Goal: Task Accomplishment & Management: Use online tool/utility

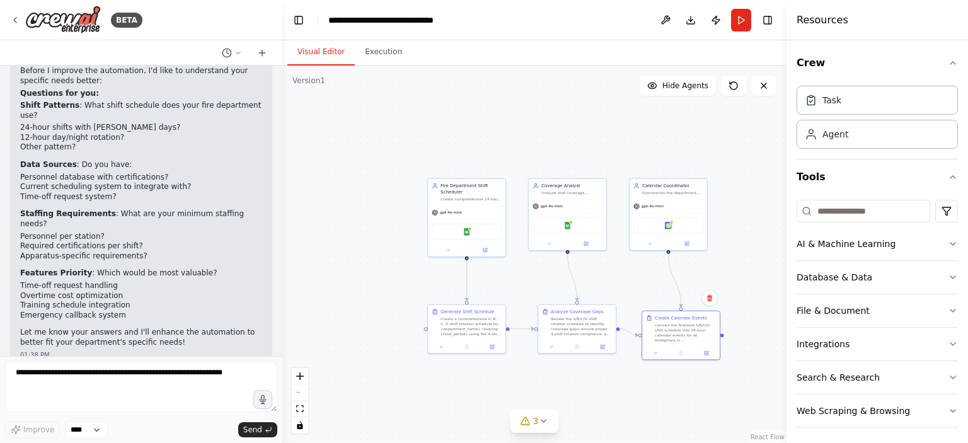
click at [57, 173] on li "Personnel database with certifications?" at bounding box center [141, 178] width 242 height 10
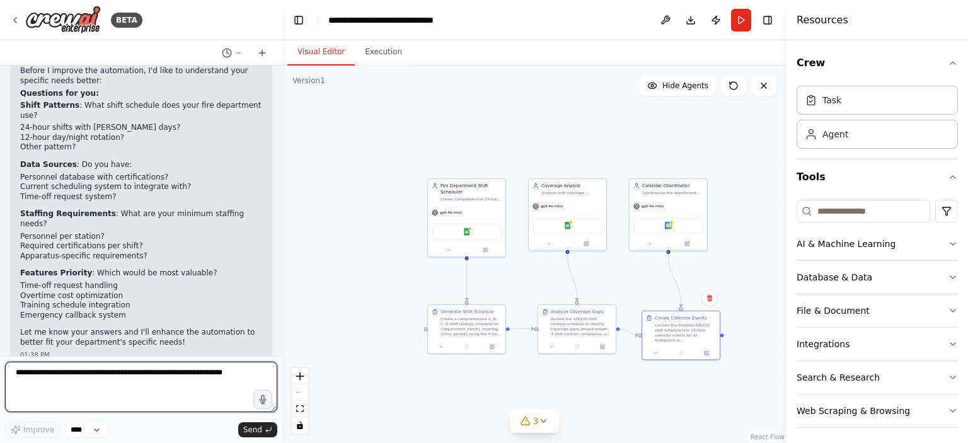
click at [71, 394] on textarea at bounding box center [141, 387] width 272 height 50
type textarea "**********"
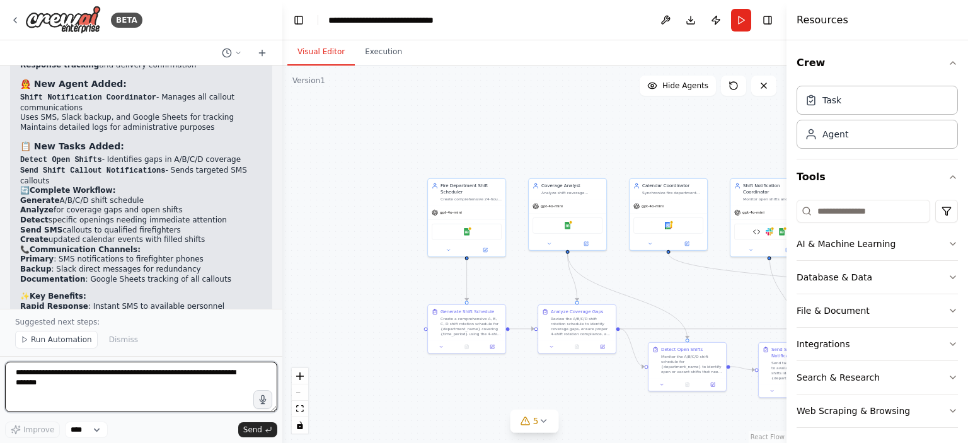
scroll to position [4744, 0]
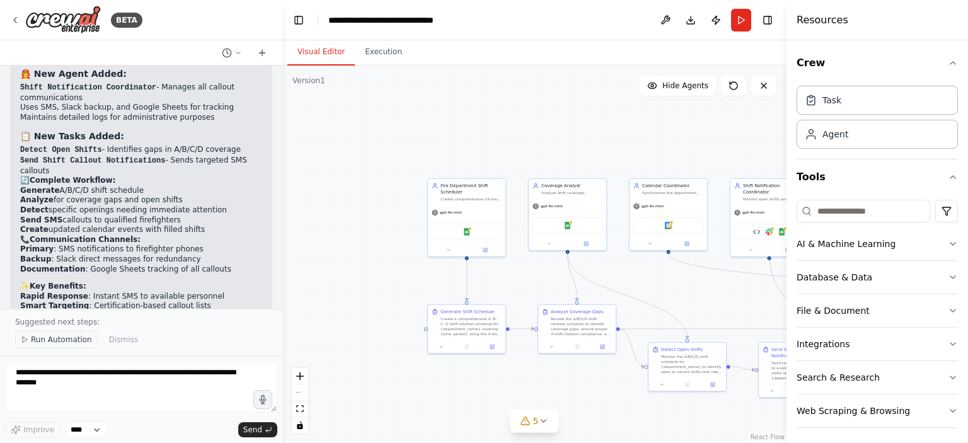
click at [35, 341] on span "Run Automation" at bounding box center [61, 340] width 61 height 10
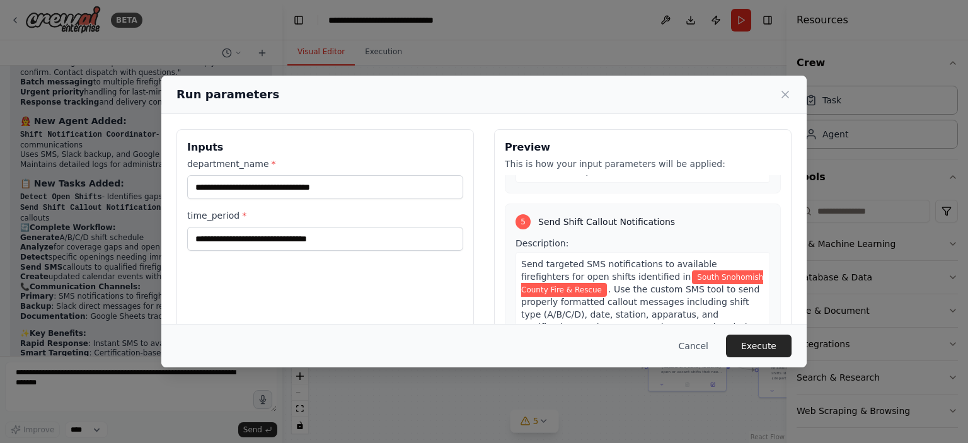
scroll to position [1238, 0]
click at [759, 347] on button "Execute" at bounding box center [759, 346] width 66 height 23
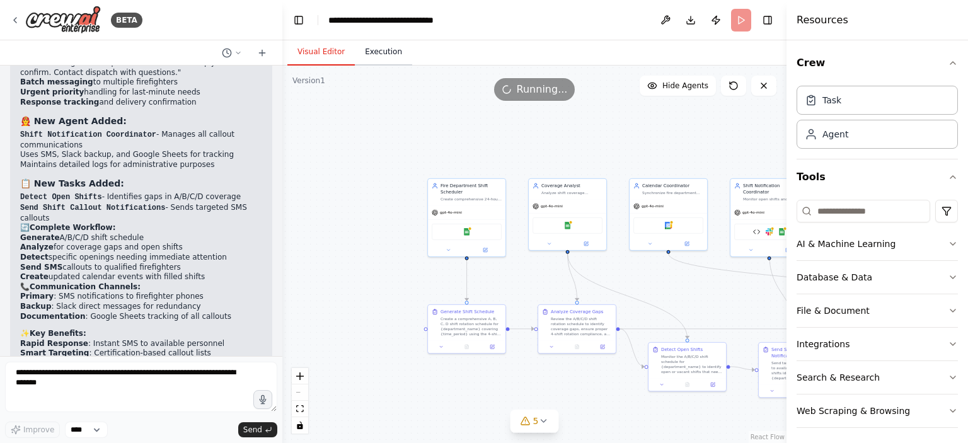
click at [369, 51] on button "Execution" at bounding box center [383, 52] width 57 height 26
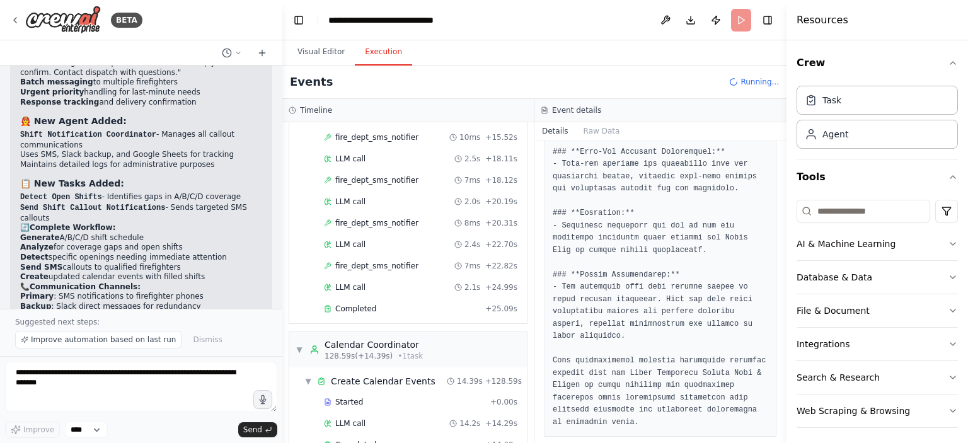
scroll to position [4744, 0]
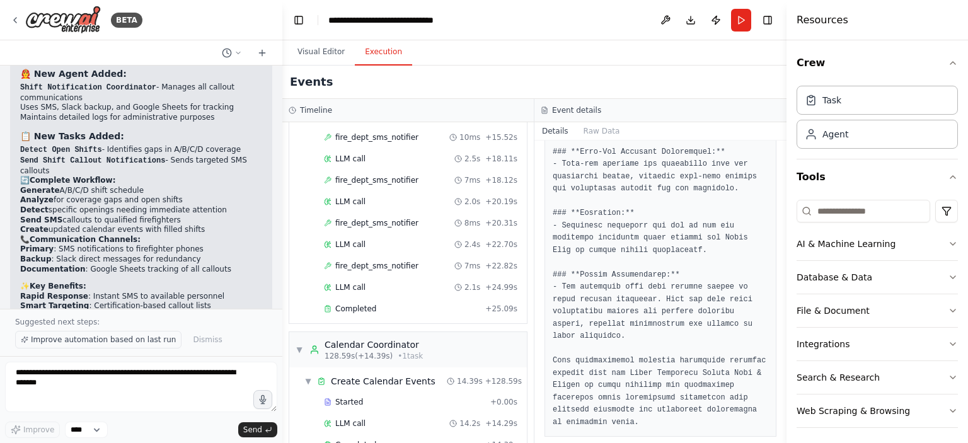
click at [141, 340] on span "Improve automation based on last run" at bounding box center [103, 340] width 145 height 10
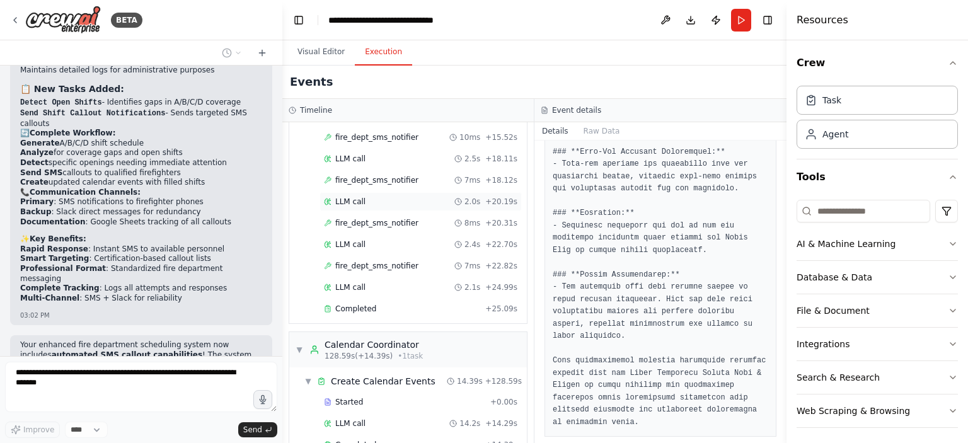
scroll to position [669, 0]
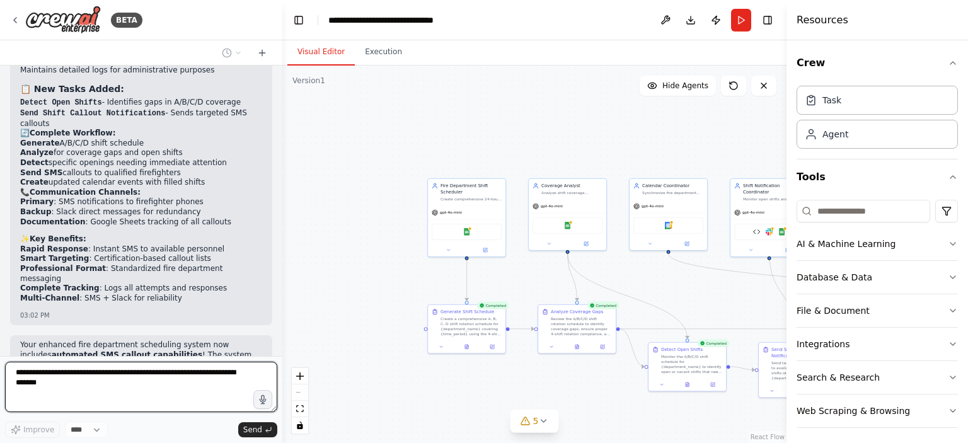
click at [319, 53] on button "Visual Editor" at bounding box center [320, 52] width 67 height 26
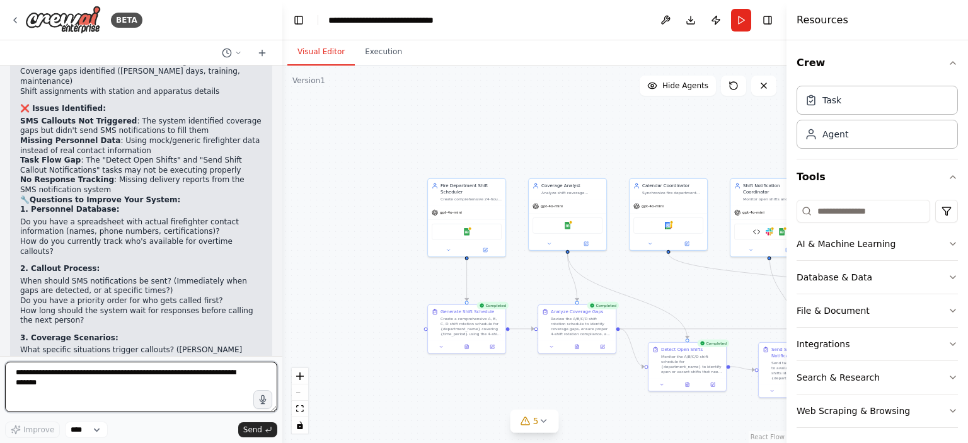
scroll to position [5333, 0]
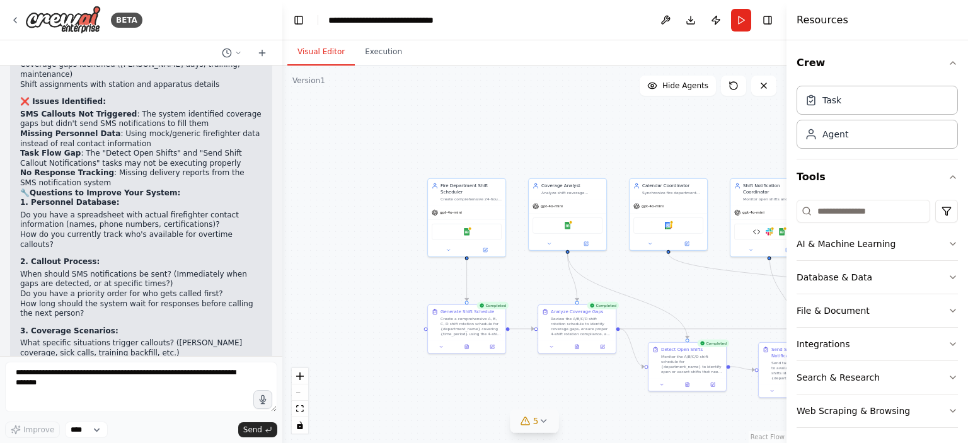
click at [539, 423] on icon at bounding box center [543, 421] width 10 height 10
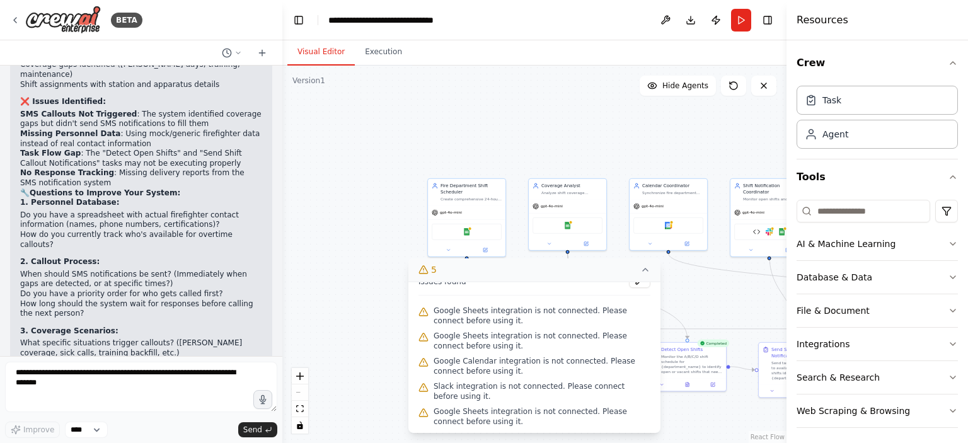
scroll to position [0, 0]
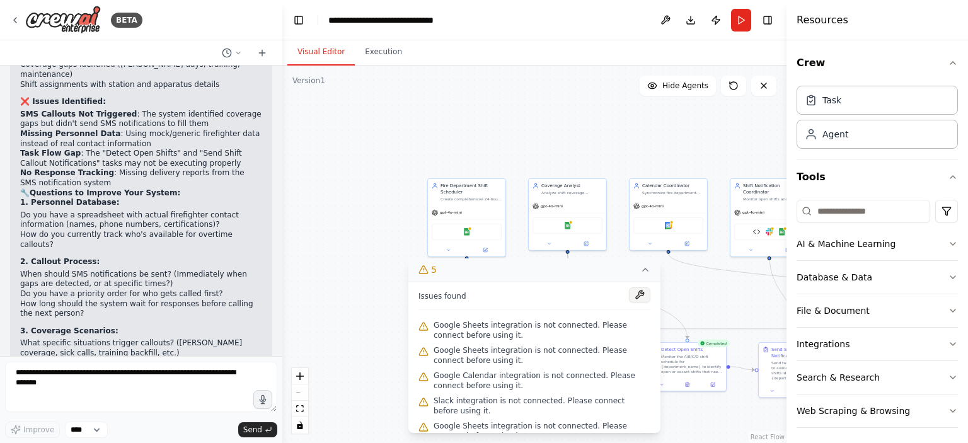
click at [629, 297] on button at bounding box center [639, 294] width 21 height 15
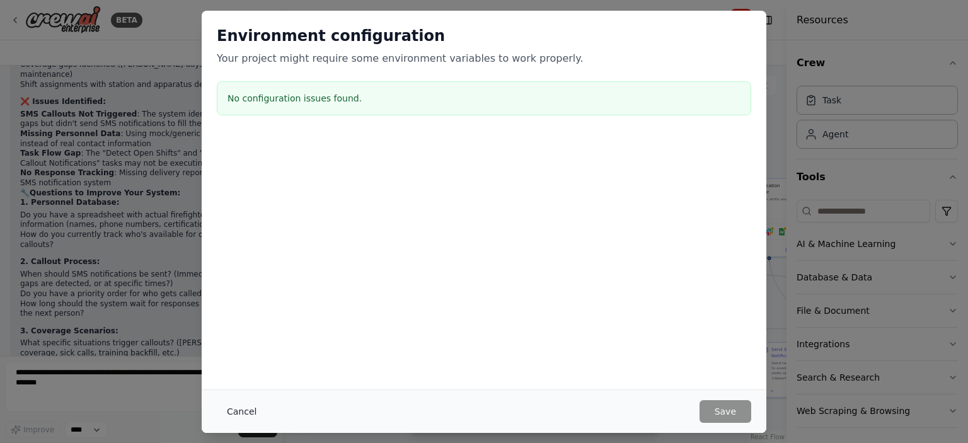
click at [232, 410] on button "Cancel" at bounding box center [242, 411] width 50 height 23
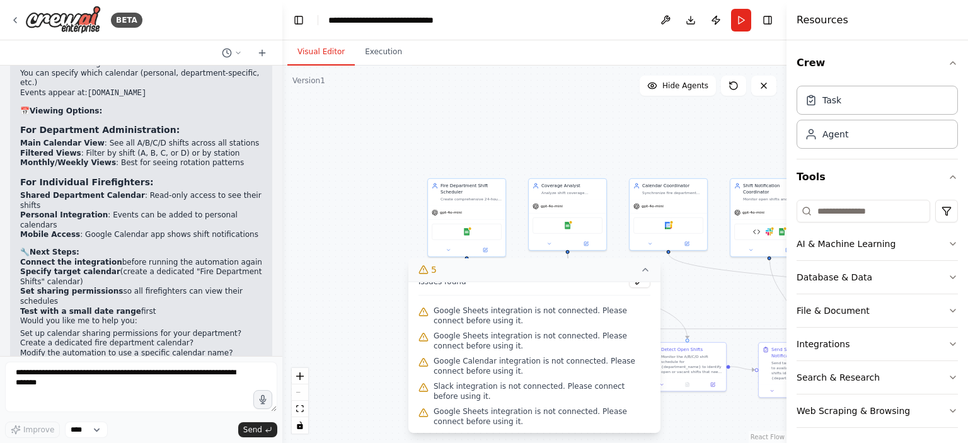
scroll to position [3105, 0]
click at [708, 310] on div ".deletable-edge-delete-btn { width: 20px; height: 20px; border: 0px solid #ffff…" at bounding box center [534, 254] width 504 height 377
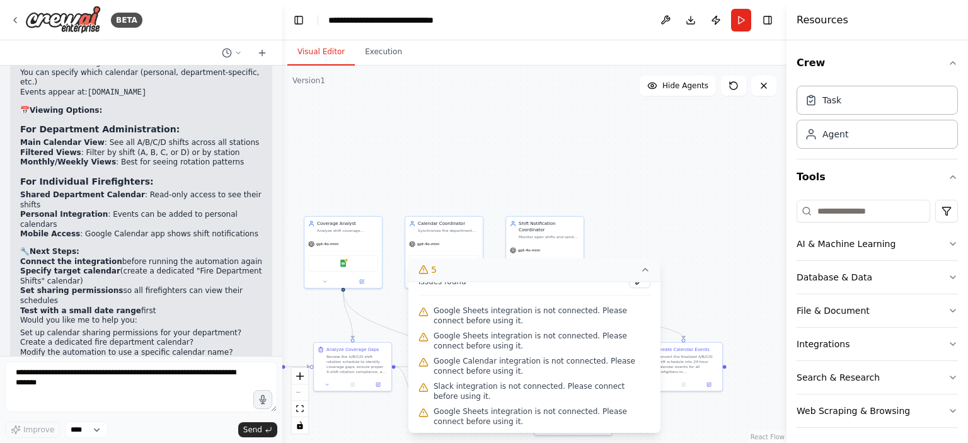
drag, startPoint x: 708, startPoint y: 310, endPoint x: 416, endPoint y: 326, distance: 292.8
click at [416, 326] on div "Version 1 Show Tools Hide Agents .deletable-edge-delete-btn { width: 20px; heig…" at bounding box center [534, 254] width 504 height 377
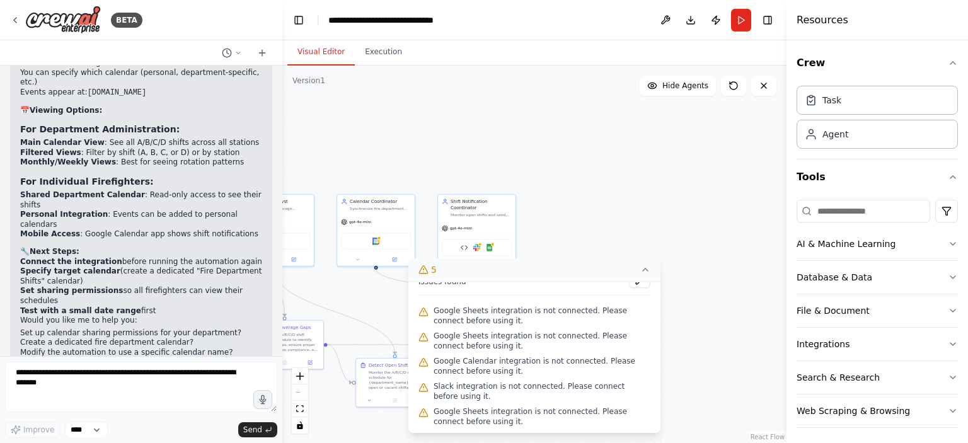
click at [677, 267] on div ".deletable-edge-delete-btn { width: 20px; height: 20px; border: 0px solid #ffff…" at bounding box center [534, 254] width 504 height 377
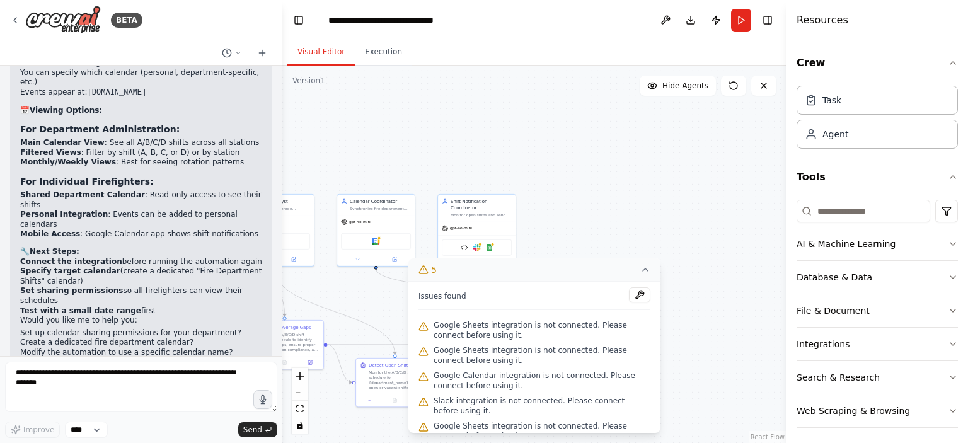
click at [648, 272] on icon at bounding box center [645, 270] width 10 height 10
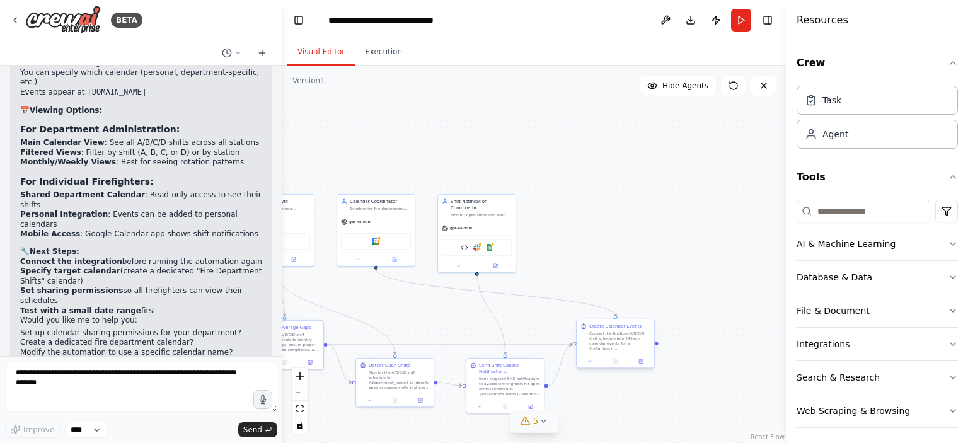
click at [635, 345] on div "Convert the finalized A/B/C/D shift schedule into 24-hour calendar events for a…" at bounding box center [619, 341] width 61 height 20
click at [641, 365] on button at bounding box center [640, 361] width 21 height 8
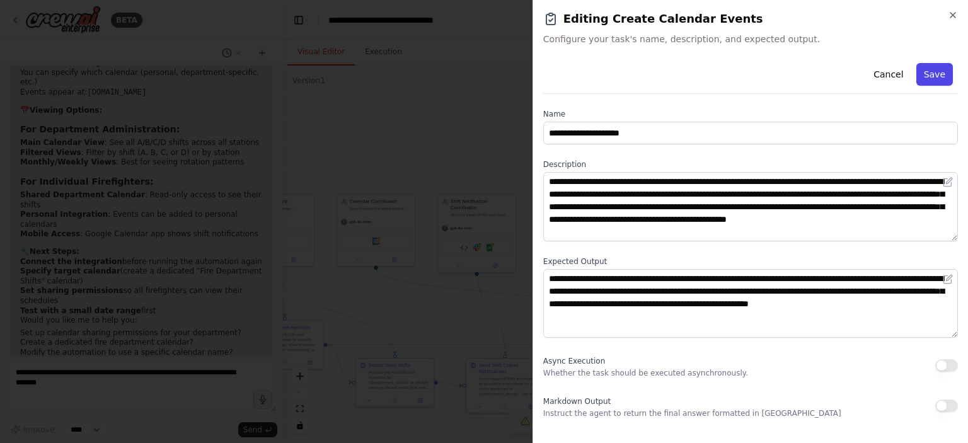
click at [940, 79] on button "Save" at bounding box center [934, 74] width 37 height 23
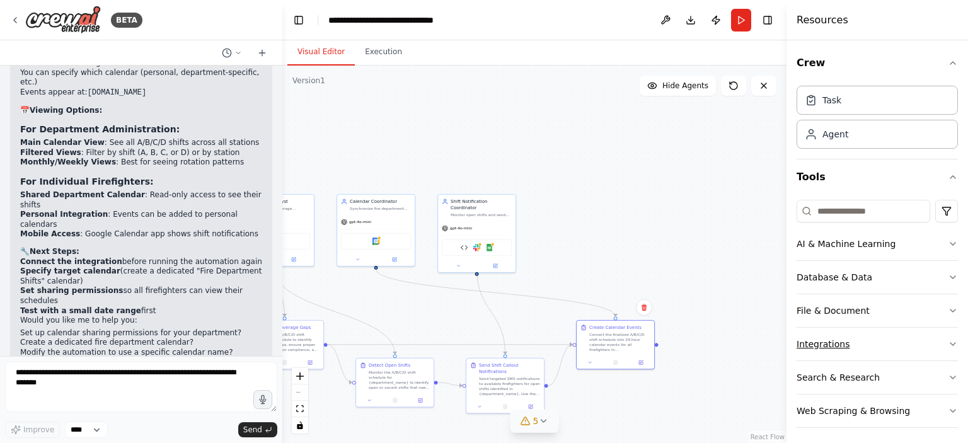
click at [805, 340] on button "Integrations" at bounding box center [876, 344] width 161 height 33
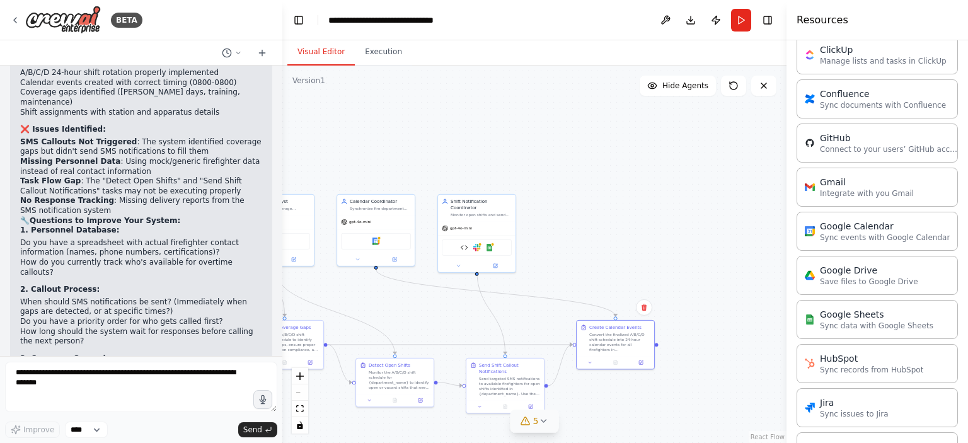
scroll to position [5333, 0]
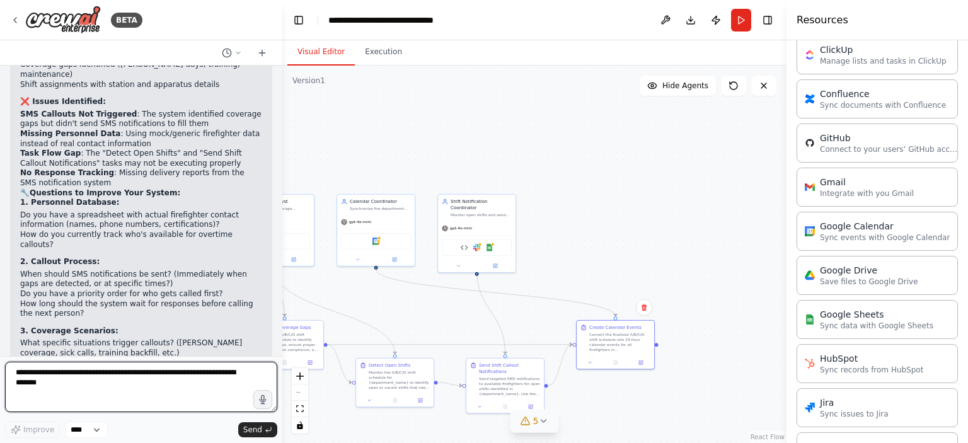
click at [154, 377] on textarea "**********" at bounding box center [141, 387] width 272 height 50
type textarea "**********"
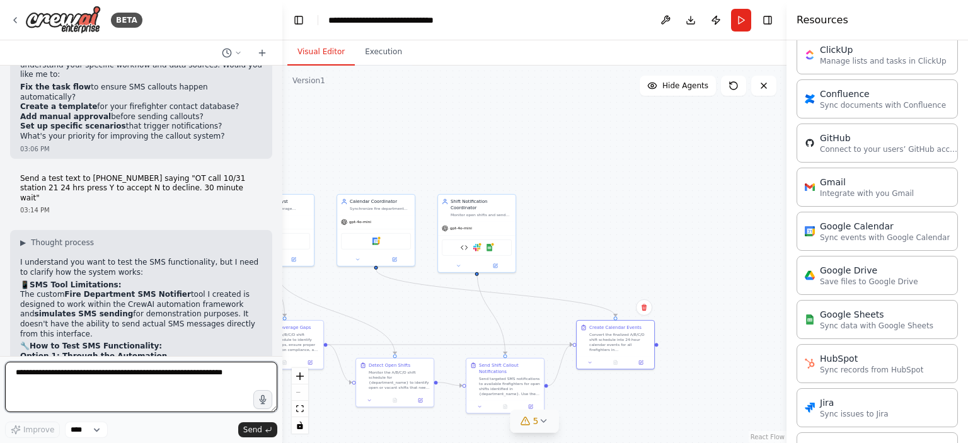
scroll to position [5749, 0]
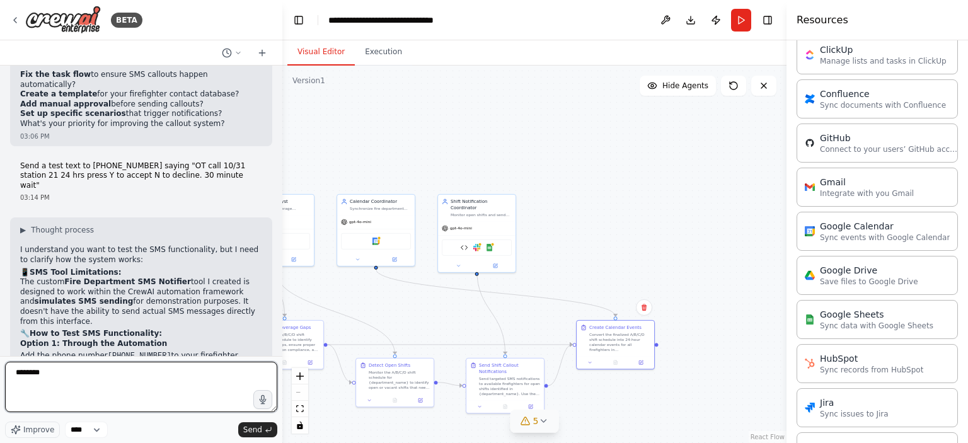
type textarea "*********"
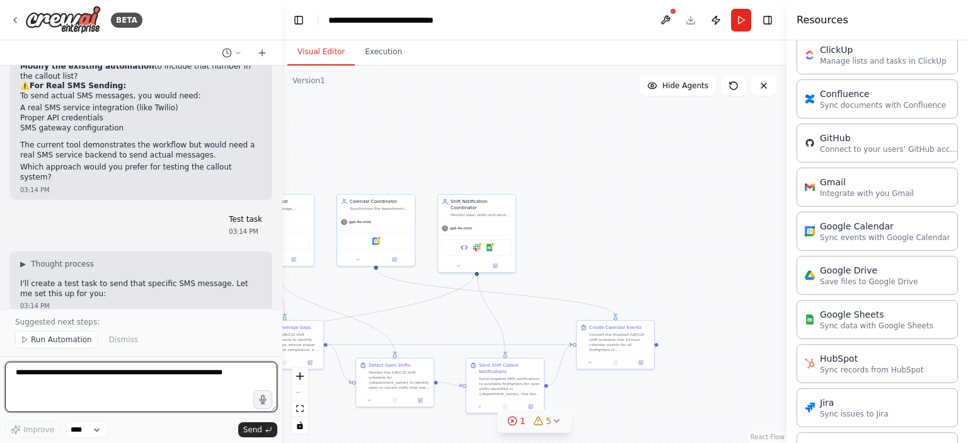
scroll to position [6190, 0]
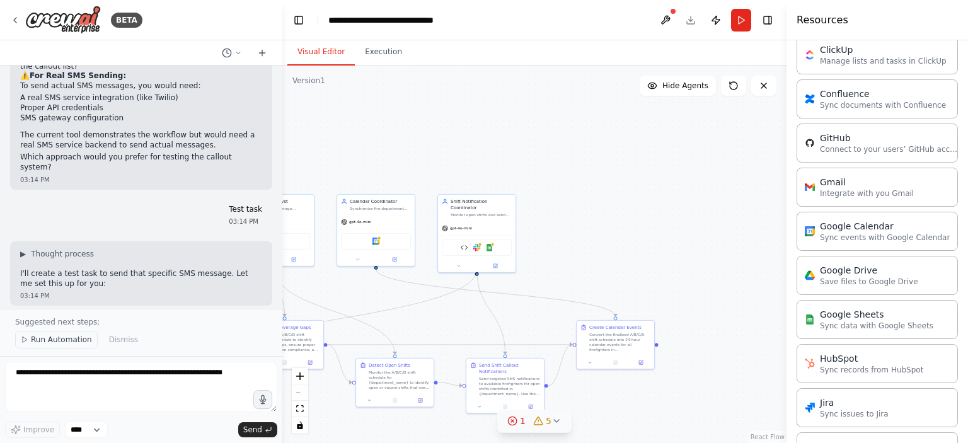
click at [38, 341] on span "Run Automation" at bounding box center [61, 340] width 61 height 10
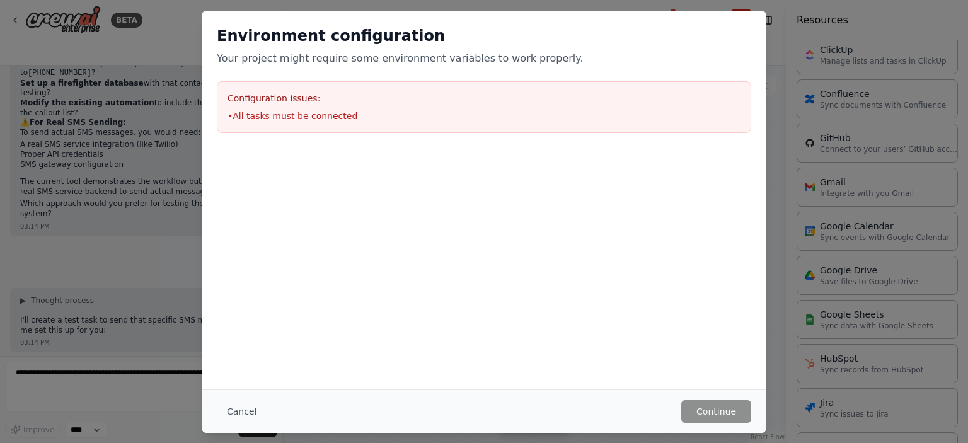
click at [161, 66] on div "Environment configuration Your project might require some environment variables…" at bounding box center [484, 221] width 968 height 443
click at [251, 408] on button "Cancel" at bounding box center [242, 411] width 50 height 23
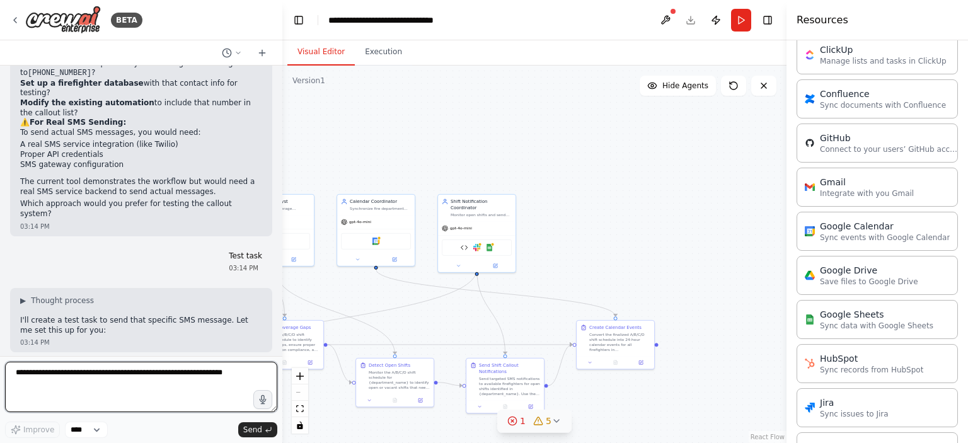
click at [112, 376] on textarea at bounding box center [141, 387] width 272 height 50
type textarea "**********"
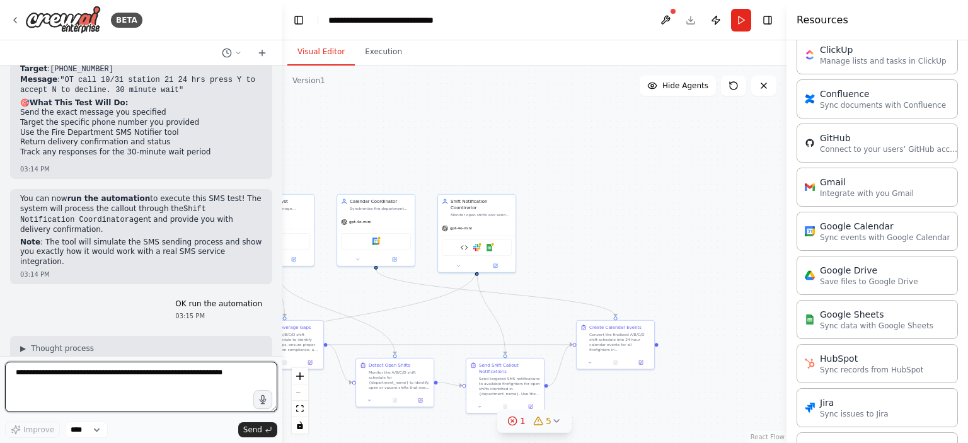
scroll to position [6521, 0]
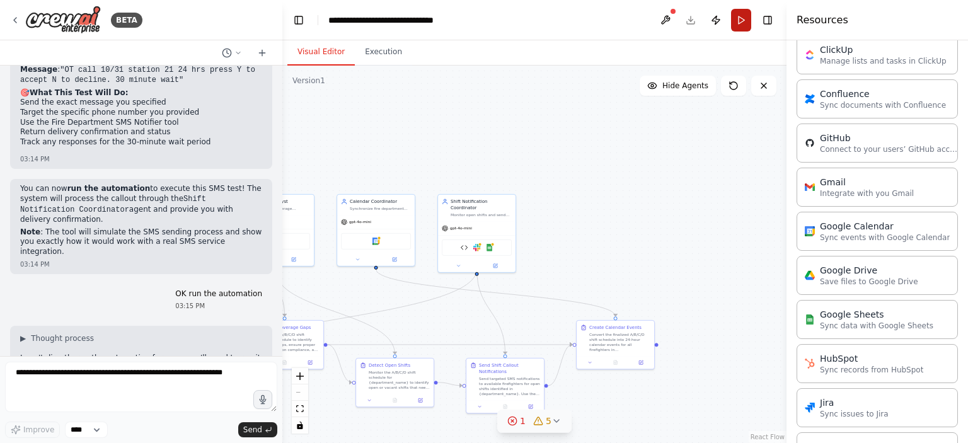
click at [739, 24] on button "Run" at bounding box center [741, 20] width 20 height 23
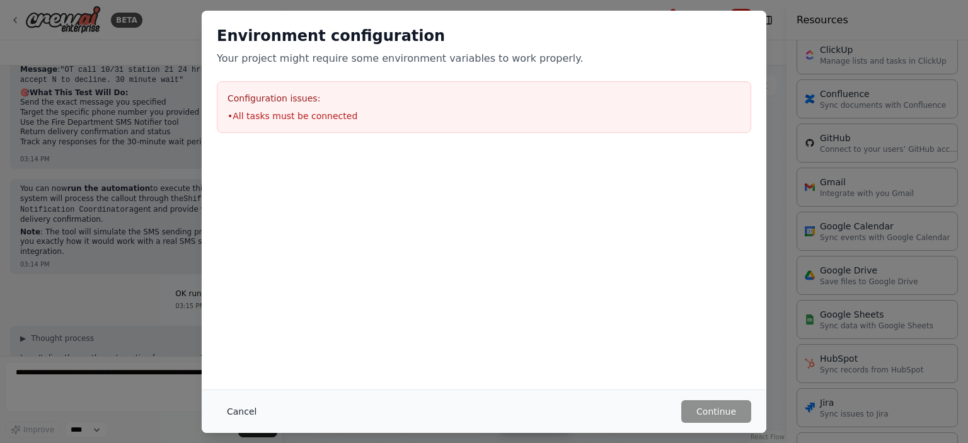
click at [249, 408] on button "Cancel" at bounding box center [242, 411] width 50 height 23
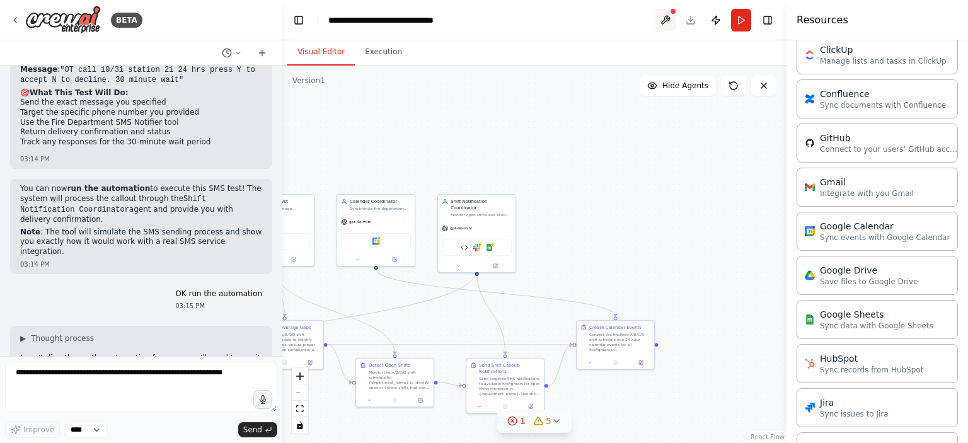
click at [668, 19] on button at bounding box center [665, 20] width 20 height 23
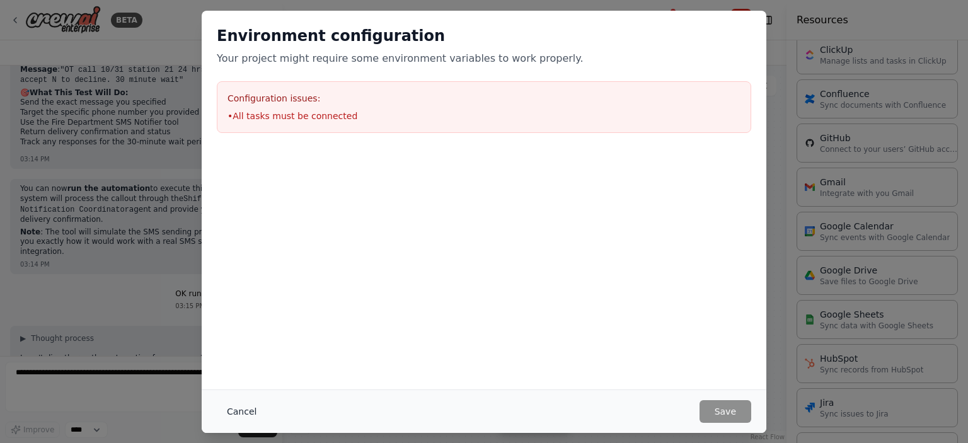
click at [237, 403] on button "Cancel" at bounding box center [242, 411] width 50 height 23
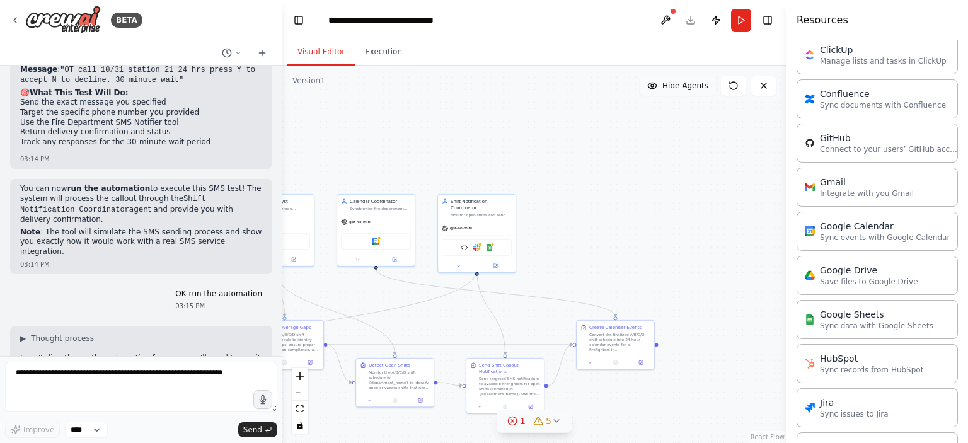
click at [652, 94] on button "Hide Agents" at bounding box center [678, 86] width 76 height 20
click at [674, 79] on button "Show Agents" at bounding box center [675, 86] width 79 height 20
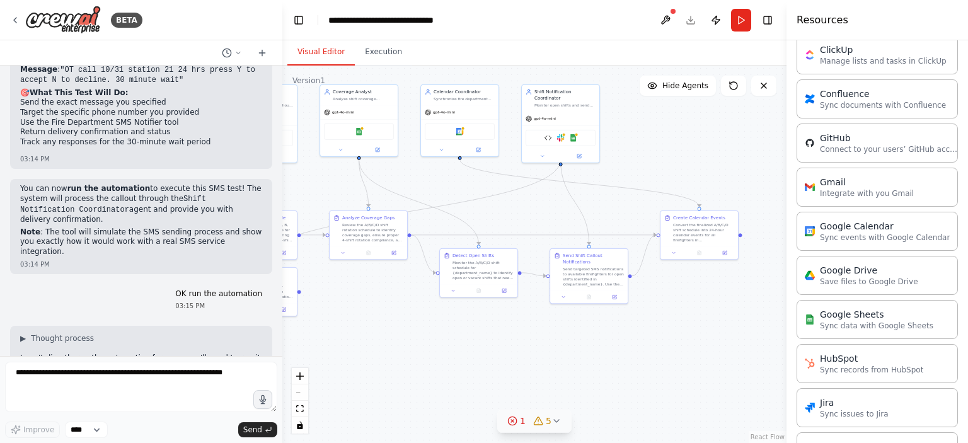
drag, startPoint x: 641, startPoint y: 236, endPoint x: 762, endPoint y: 125, distance: 163.7
click at [742, 125] on div ".deletable-edge-delete-btn { width: 20px; height: 20px; border: 0px solid #ffff…" at bounding box center [534, 254] width 504 height 377
drag, startPoint x: 763, startPoint y: 125, endPoint x: 692, endPoint y: 142, distance: 73.1
click at [693, 142] on div ".deletable-edge-delete-btn { width: 20px; height: 20px; border: 0px solid #ffff…" at bounding box center [534, 254] width 504 height 377
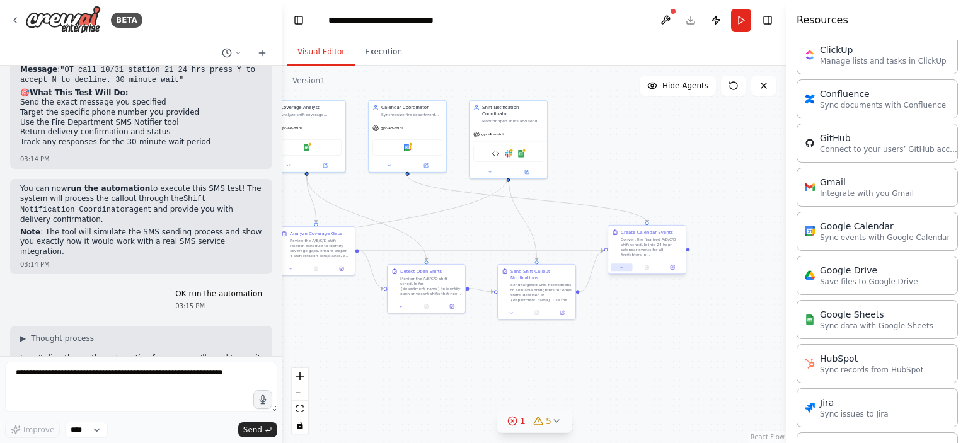
click at [622, 270] on button at bounding box center [621, 267] width 21 height 8
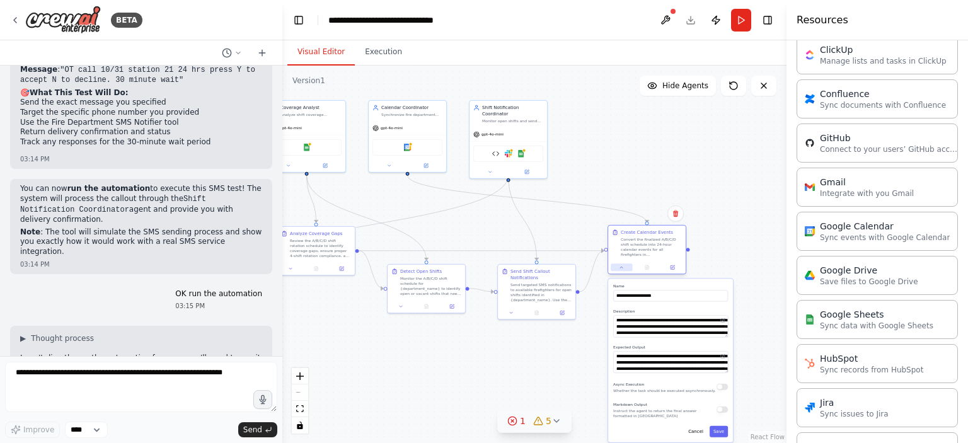
click at [622, 270] on button at bounding box center [621, 267] width 21 height 8
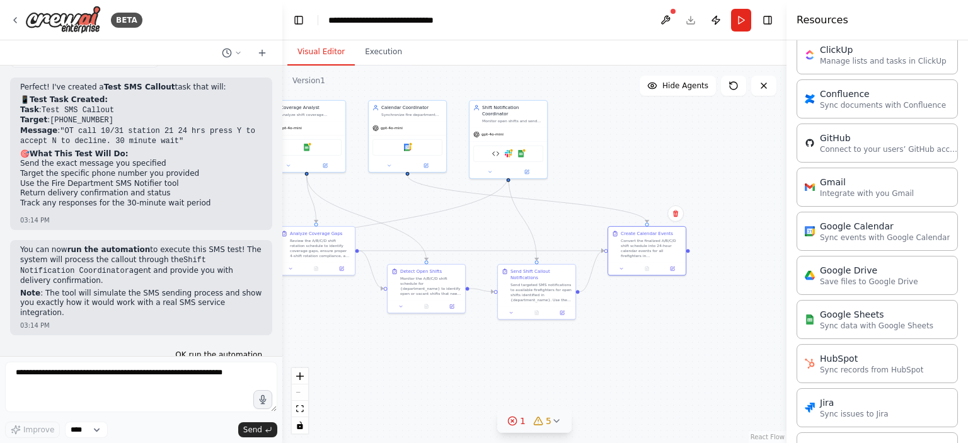
scroll to position [6461, 0]
click at [769, 22] on button "Toggle Right Sidebar" at bounding box center [768, 20] width 18 height 18
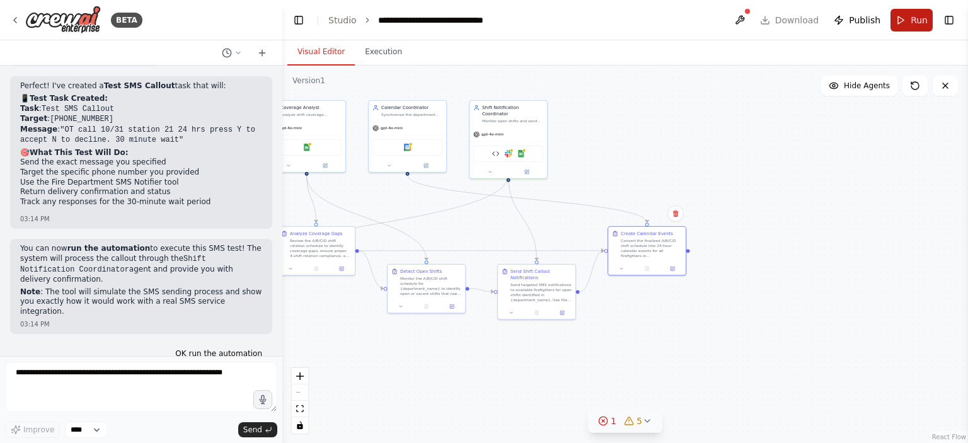
click at [910, 17] on button "Run" at bounding box center [911, 20] width 42 height 23
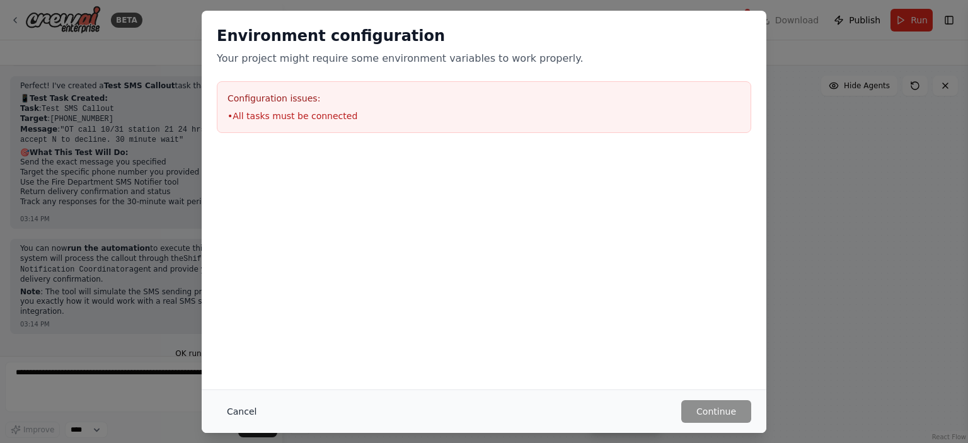
click at [236, 408] on button "Cancel" at bounding box center [242, 411] width 50 height 23
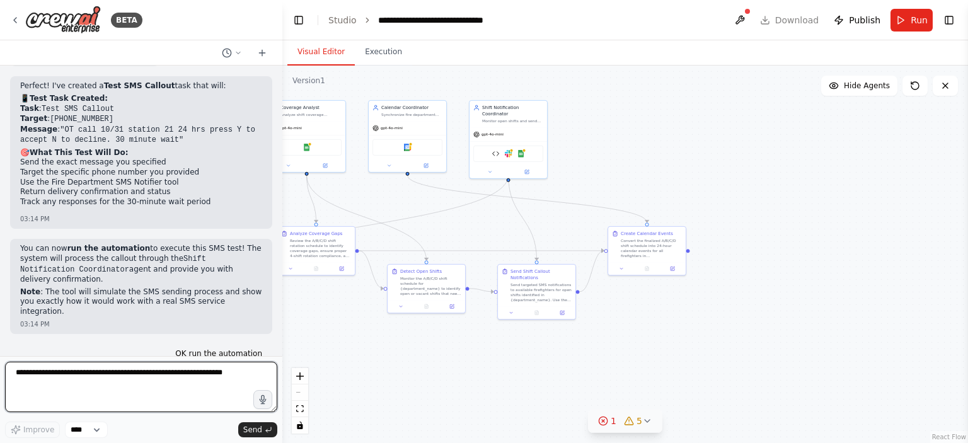
click at [131, 389] on textarea at bounding box center [141, 387] width 272 height 50
type textarea "**********"
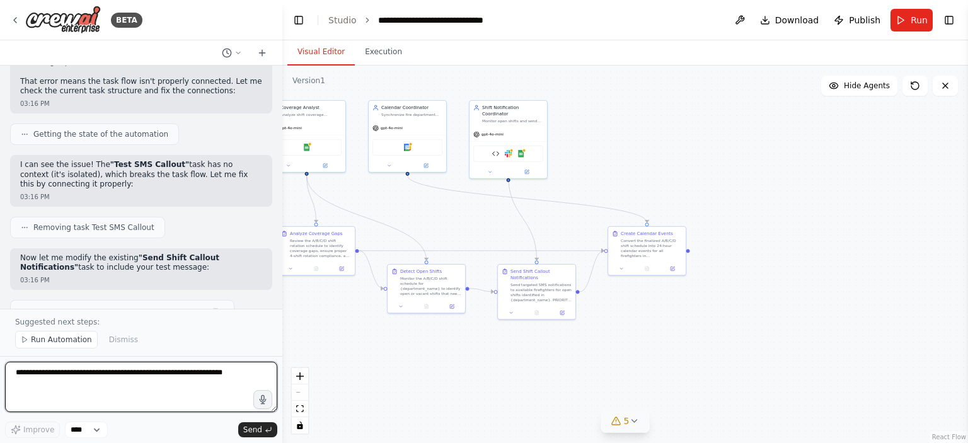
scroll to position [7196, 0]
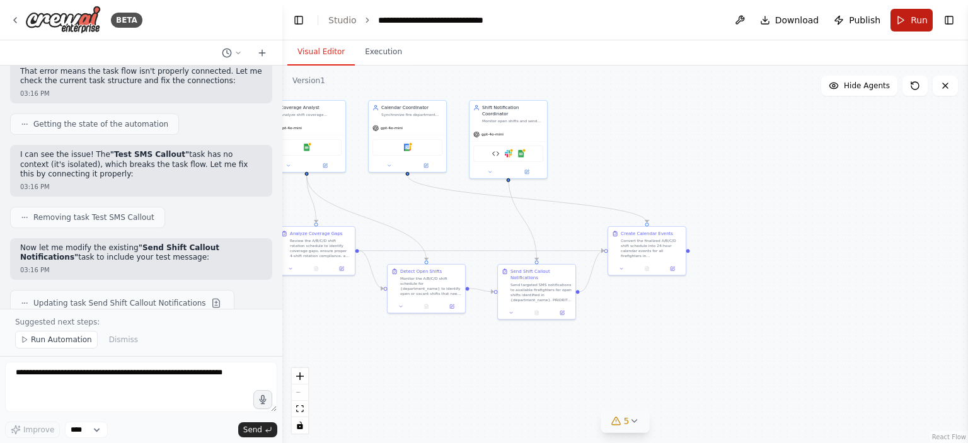
click at [899, 25] on button "Run" at bounding box center [911, 20] width 42 height 23
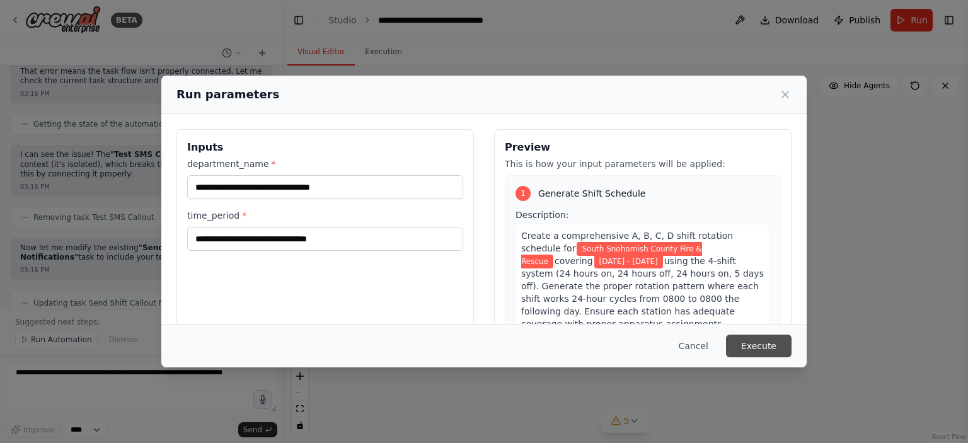
click at [749, 342] on button "Execute" at bounding box center [759, 346] width 66 height 23
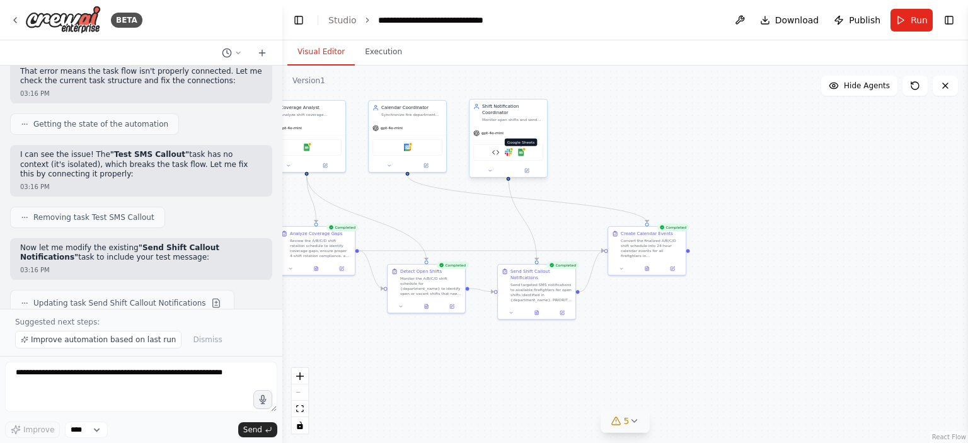
click at [519, 149] on img at bounding box center [521, 153] width 8 height 8
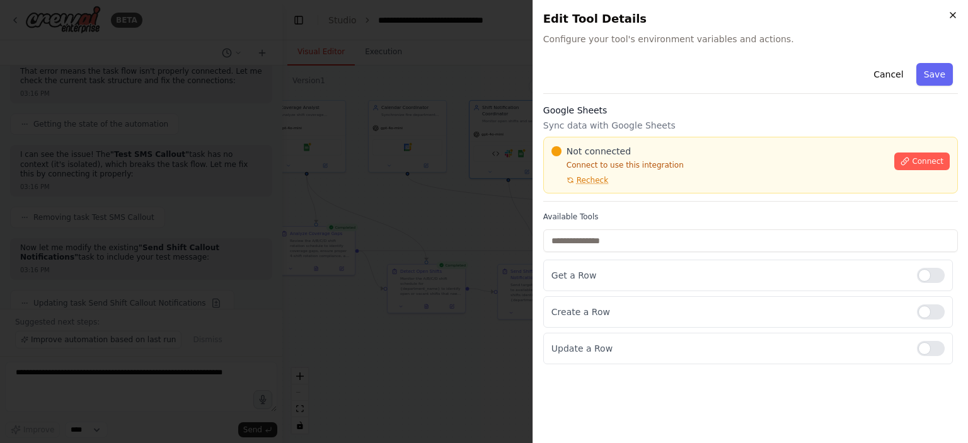
click at [954, 12] on icon "button" at bounding box center [953, 15] width 10 height 10
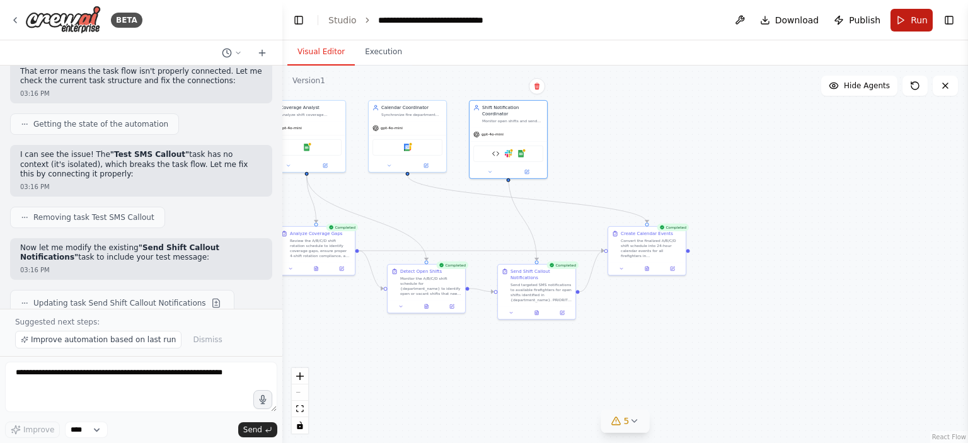
click at [909, 20] on button "Run" at bounding box center [911, 20] width 42 height 23
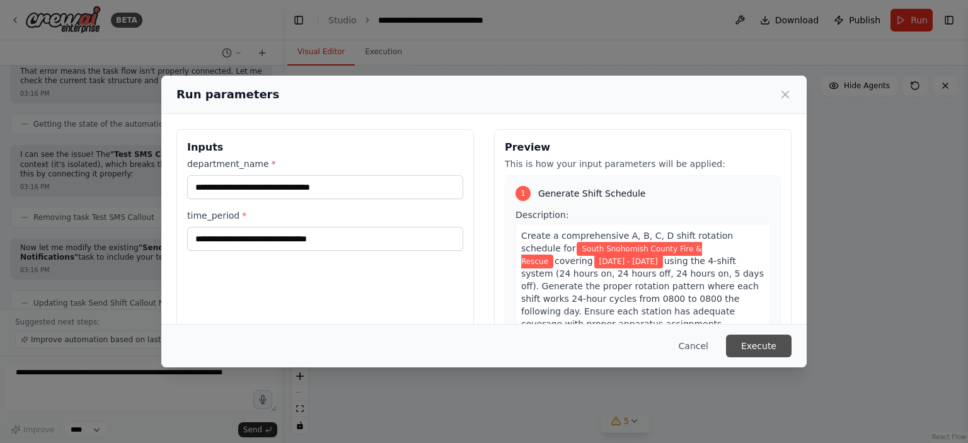
click at [761, 345] on button "Execute" at bounding box center [759, 346] width 66 height 23
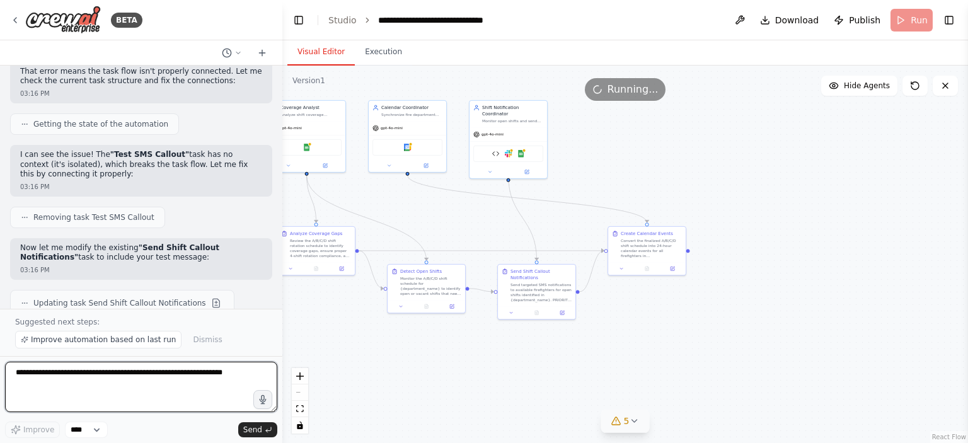
click at [95, 387] on textarea at bounding box center [141, 387] width 272 height 50
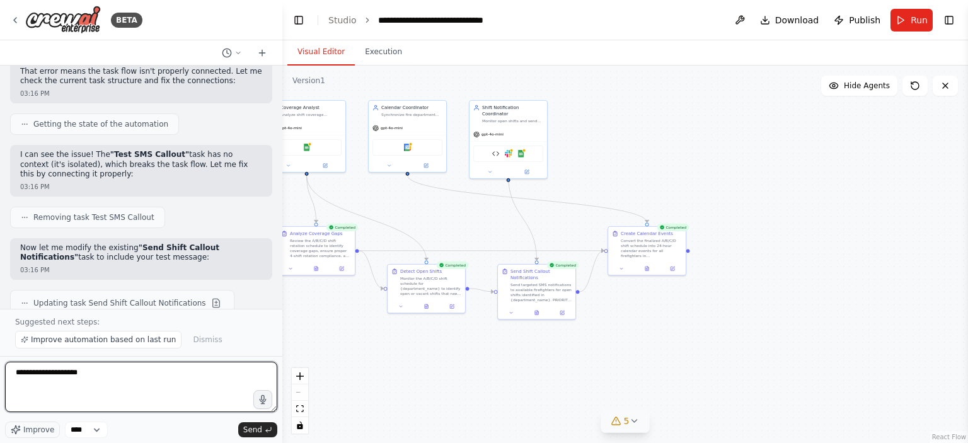
type textarea "**********"
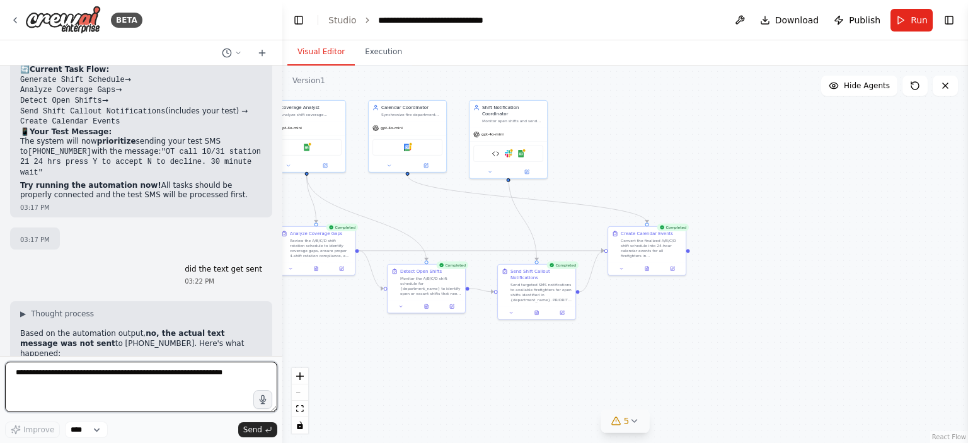
scroll to position [7573, 0]
click at [119, 393] on textarea at bounding box center [141, 387] width 272 height 50
type textarea "**********"
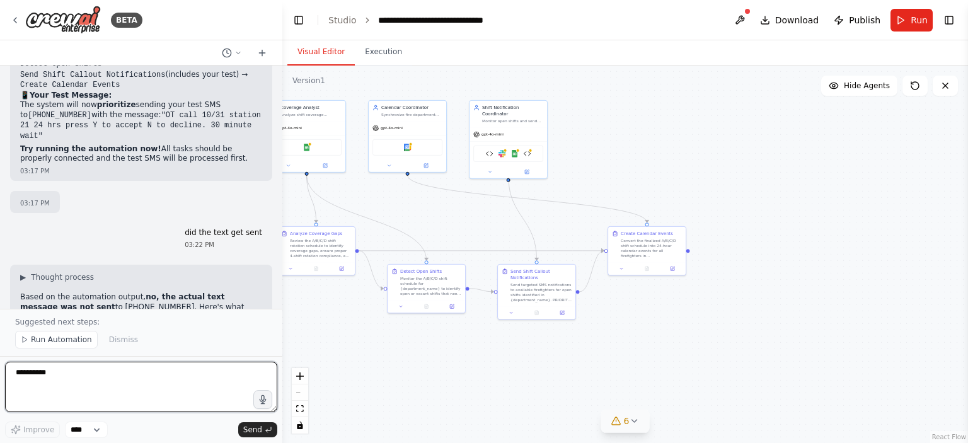
scroll to position [7607, 0]
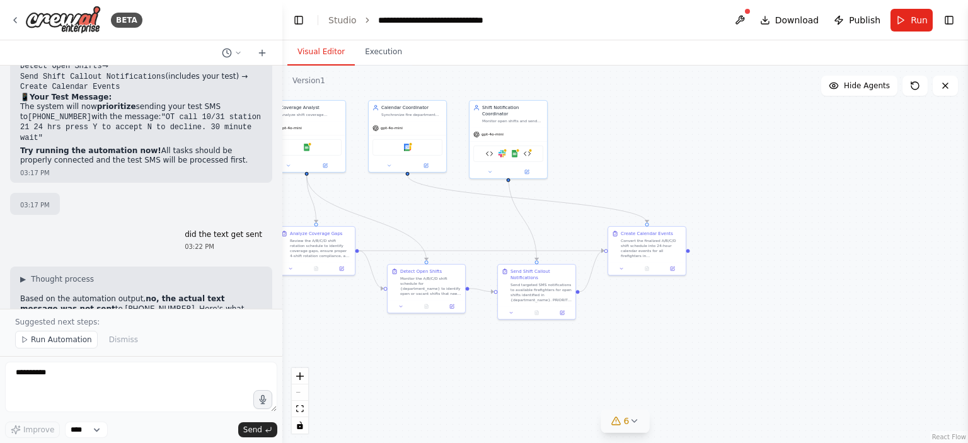
drag, startPoint x: 22, startPoint y: 237, endPoint x: 161, endPoint y: 295, distance: 150.8
copy div "Option 2: Check Task Outputs We need to see what the notification task actually…"
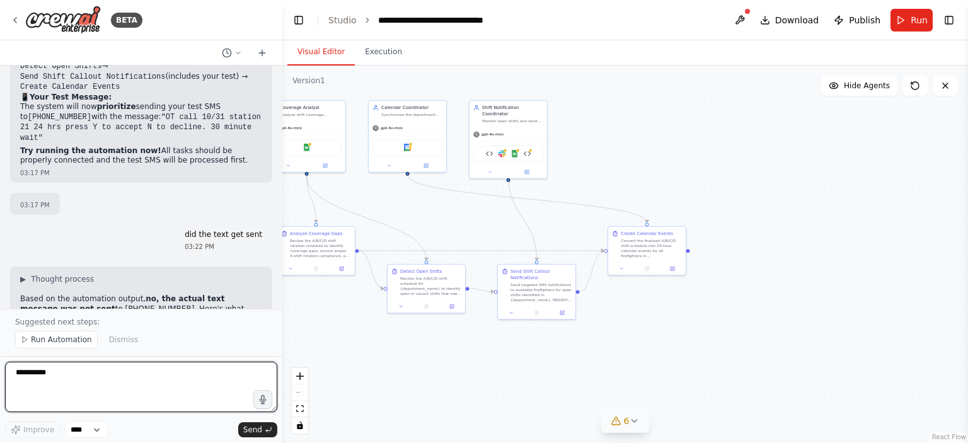
click at [133, 388] on textarea "**********" at bounding box center [141, 387] width 272 height 50
type textarea "*"
paste textarea "**********"
type textarea "**********"
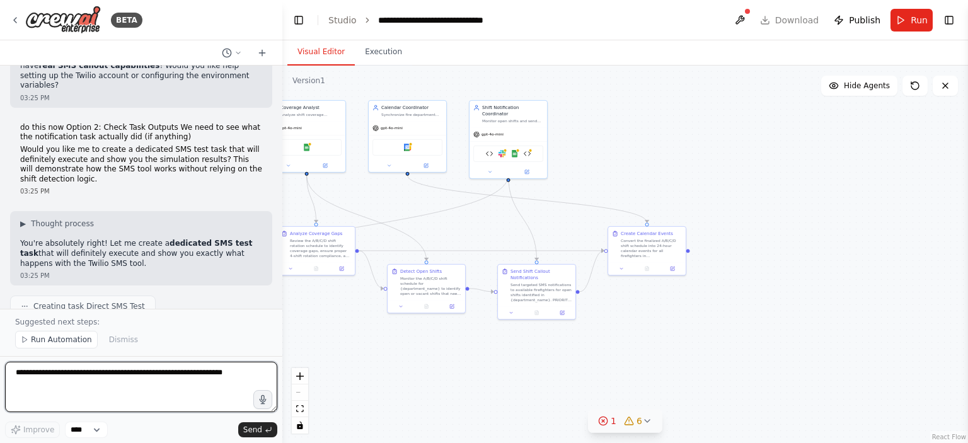
scroll to position [9613, 0]
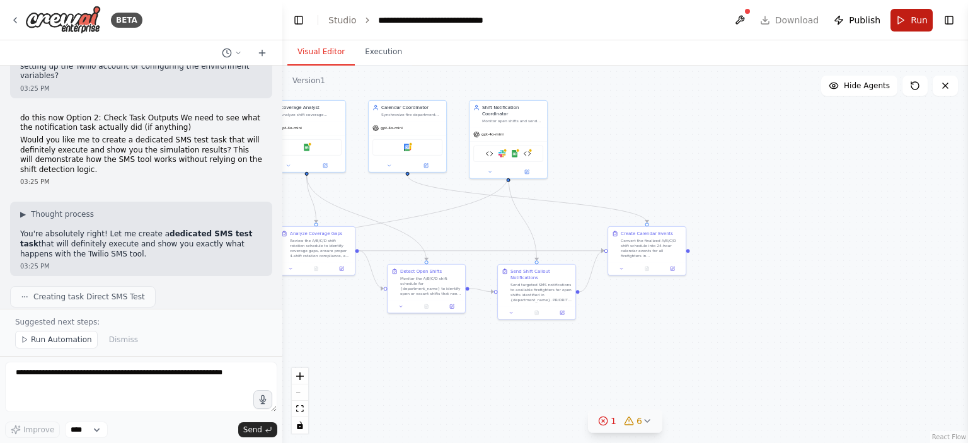
click at [912, 19] on span "Run" at bounding box center [919, 20] width 17 height 13
